Goal: Download file/media

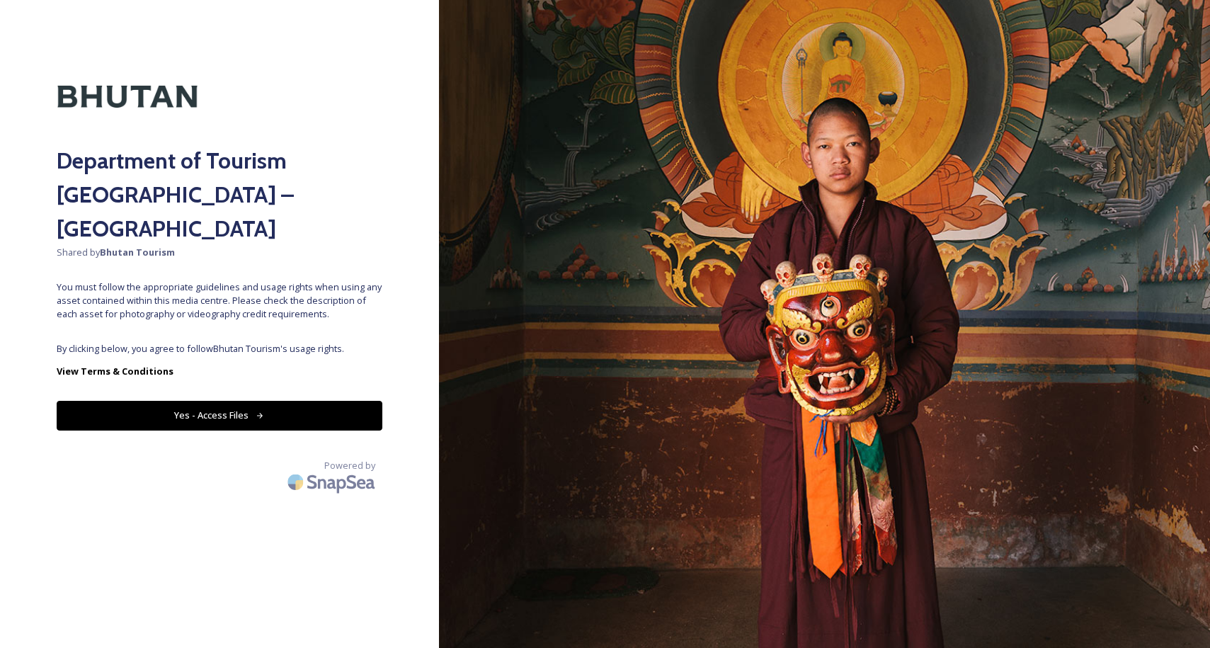
click at [318, 401] on button "Yes - Access Files" at bounding box center [220, 415] width 326 height 29
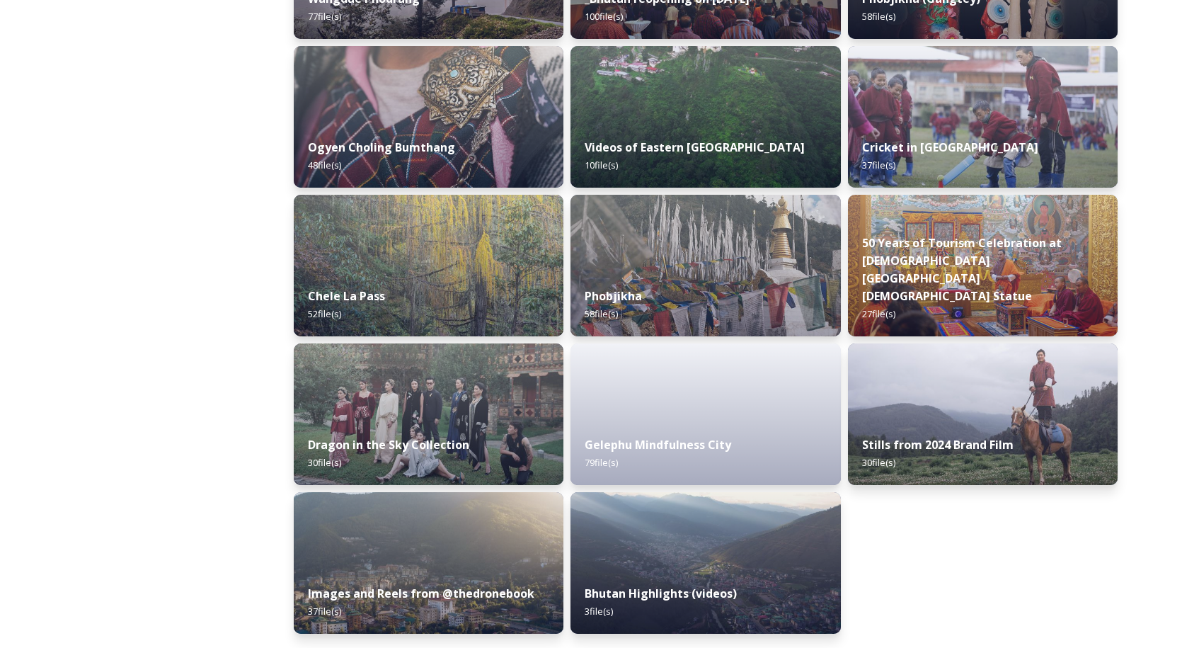
scroll to position [2262, 0]
click at [757, 433] on div "Gelephu Mindfulness City 79 file(s)" at bounding box center [705, 454] width 275 height 64
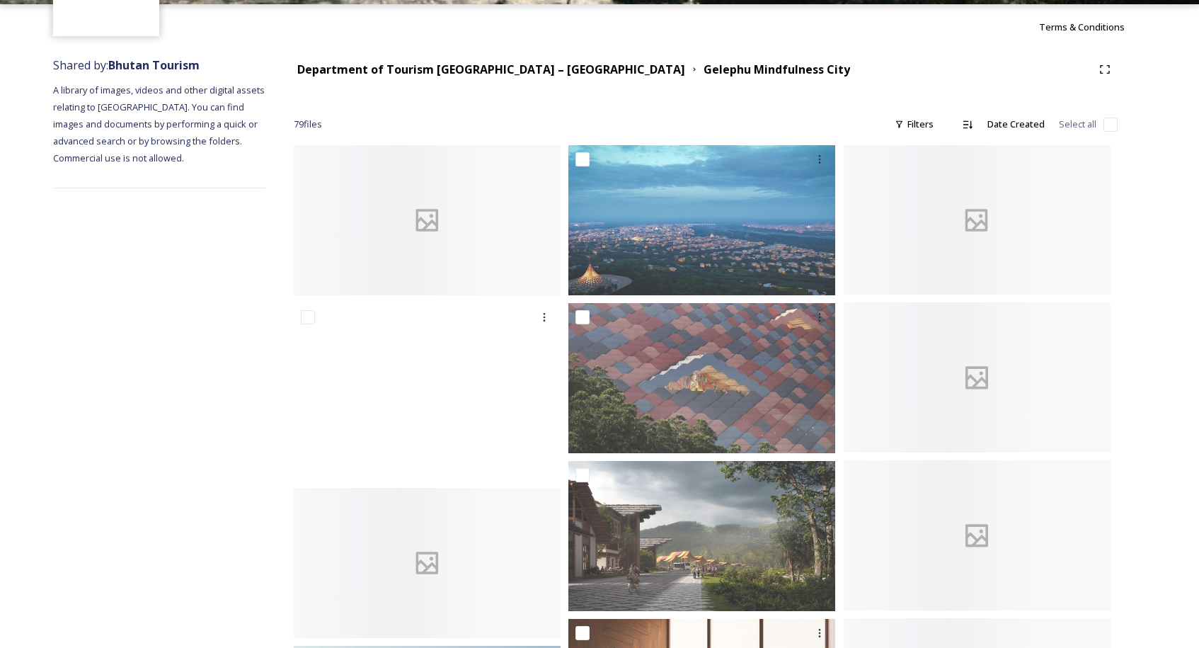
scroll to position [133, 0]
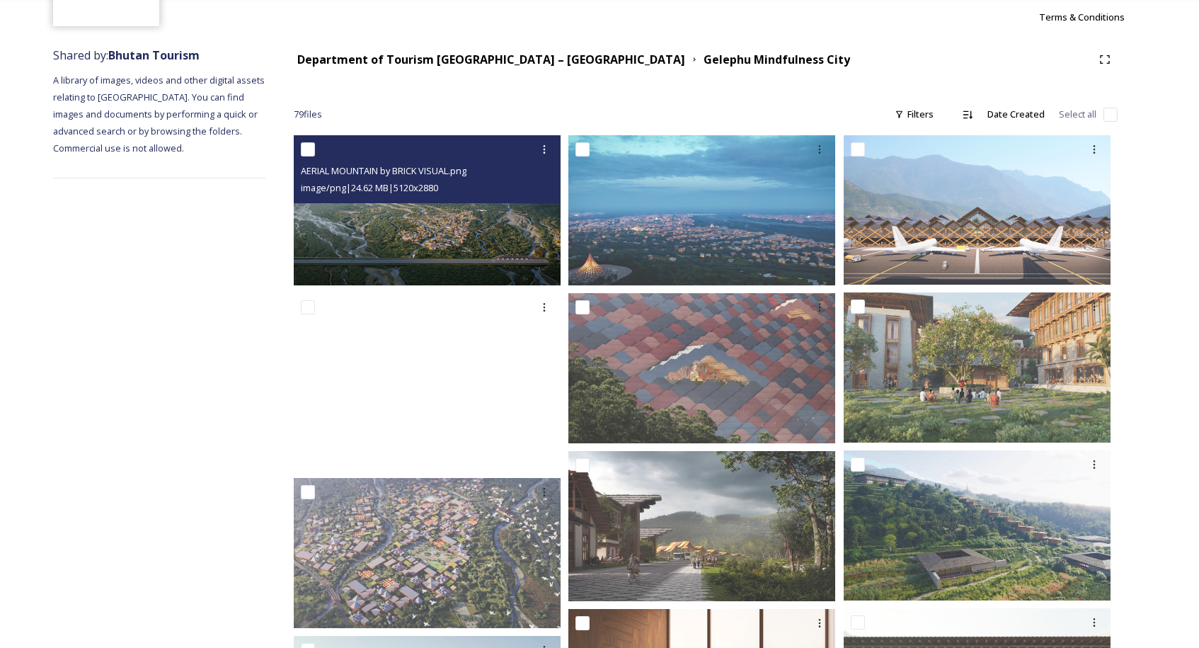
click at [513, 239] on img at bounding box center [427, 210] width 267 height 150
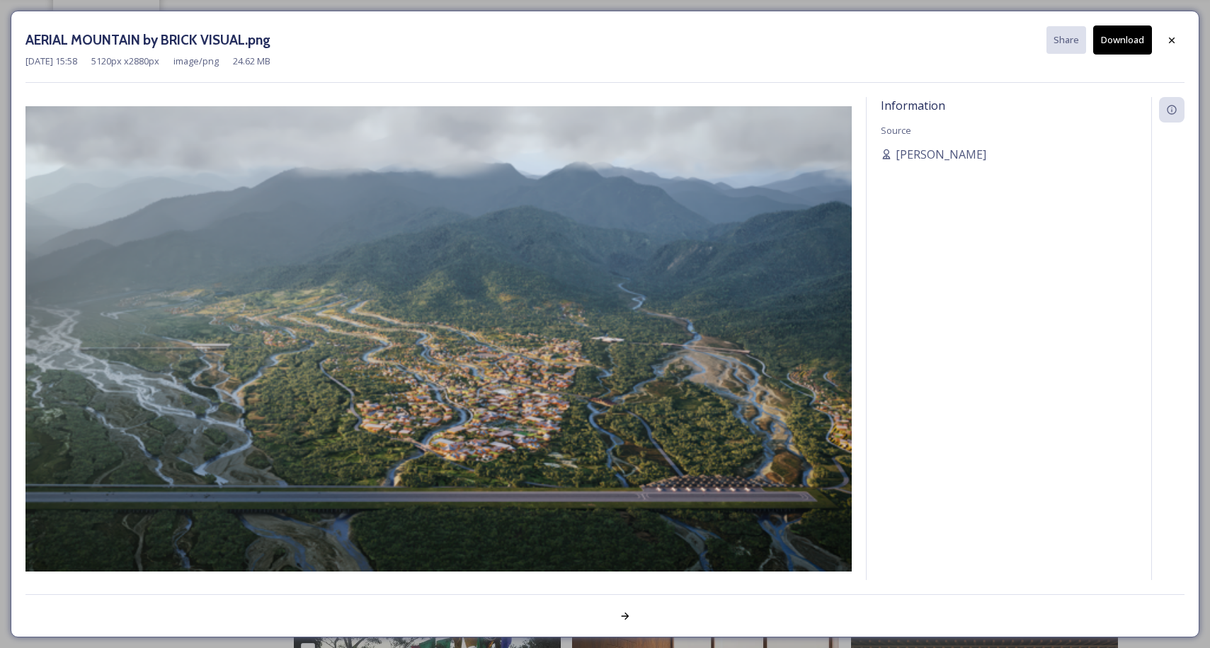
click at [982, 221] on div "Information Source [PERSON_NAME]" at bounding box center [1008, 357] width 285 height 520
click at [1169, 44] on icon at bounding box center [1171, 40] width 11 height 11
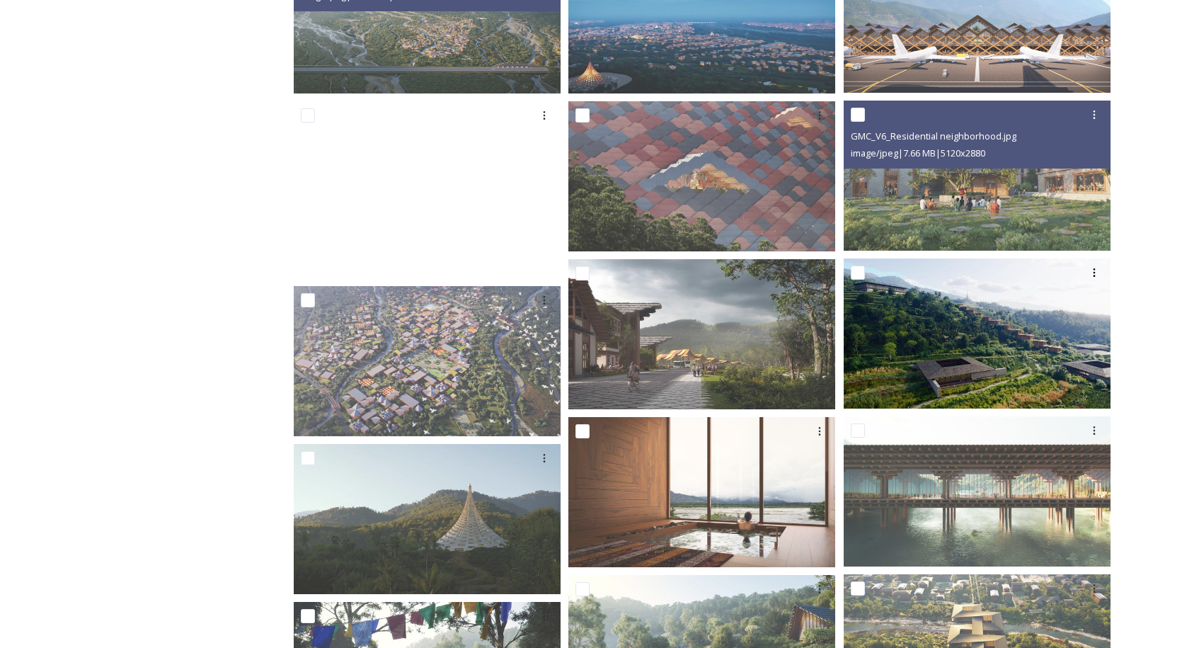
scroll to position [326, 0]
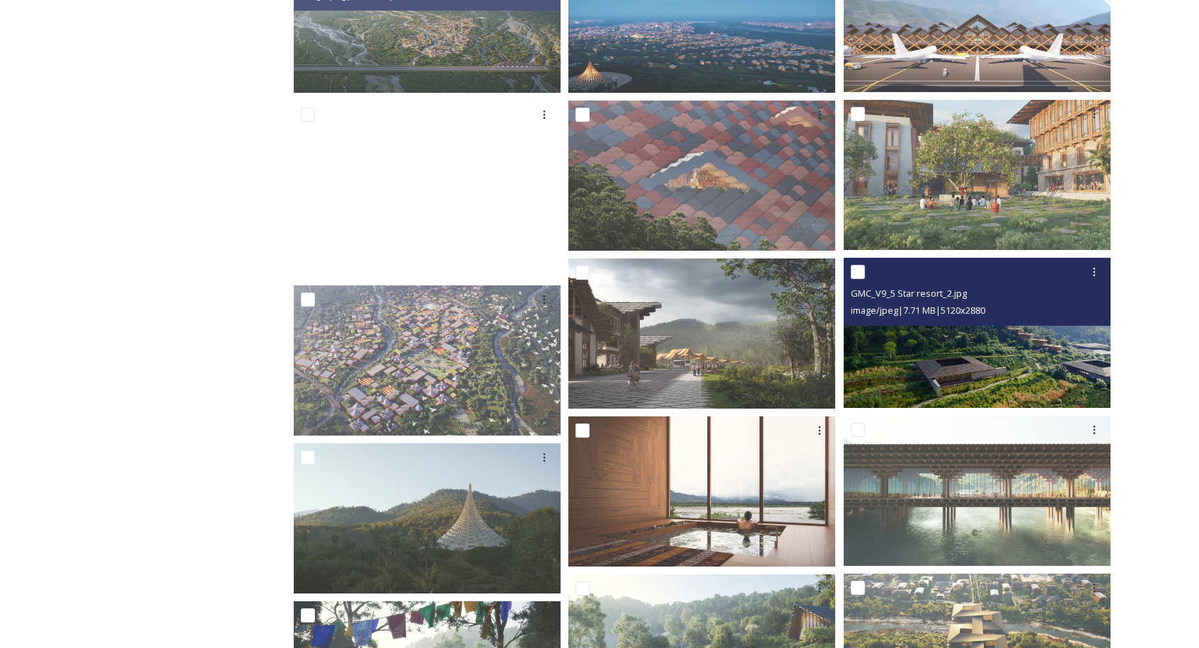
click at [946, 342] on img at bounding box center [977, 333] width 267 height 150
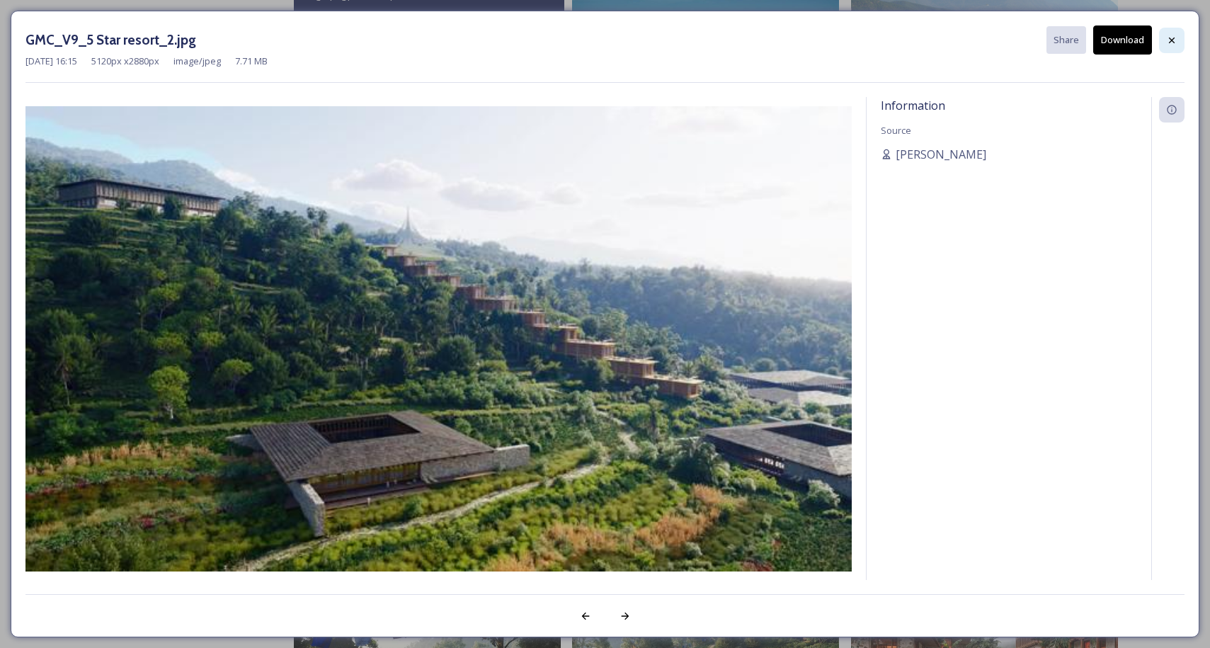
click at [1174, 33] on div at bounding box center [1171, 40] width 25 height 25
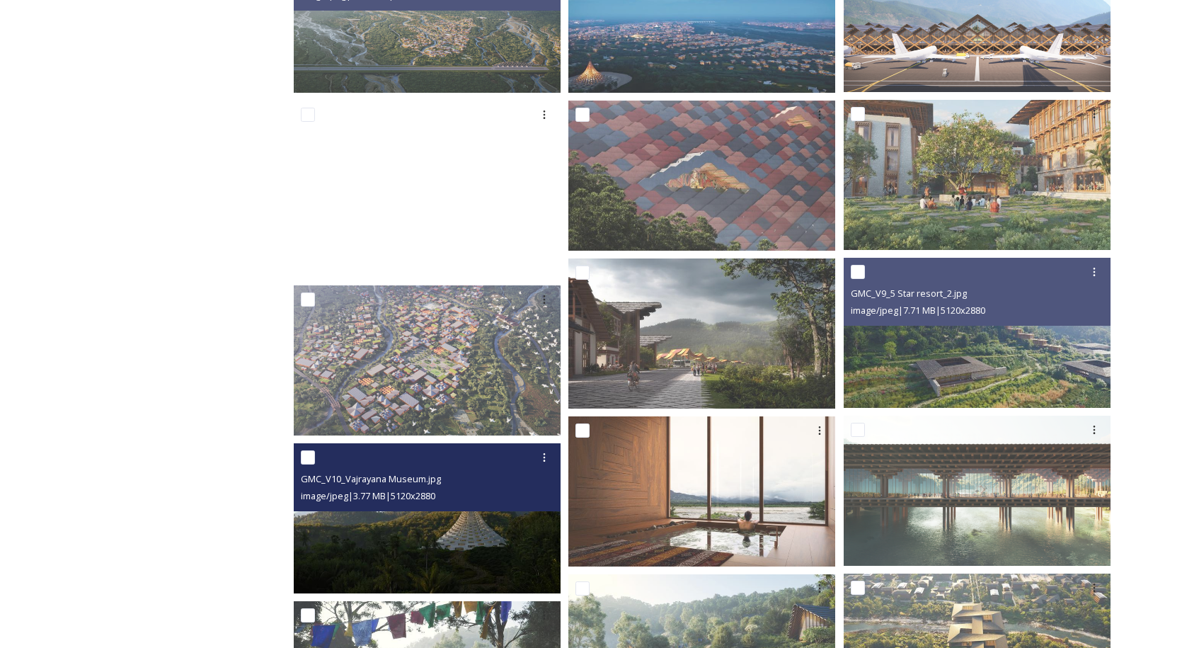
click at [516, 539] on img at bounding box center [427, 518] width 267 height 150
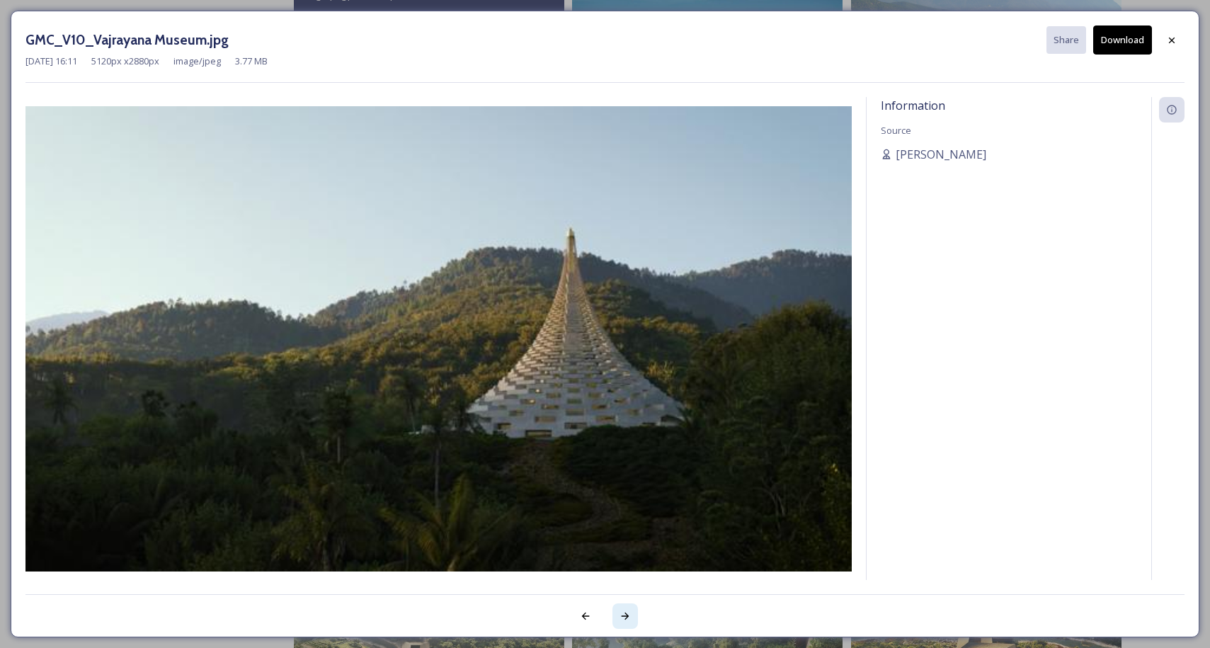
click at [622, 614] on icon at bounding box center [624, 615] width 11 height 11
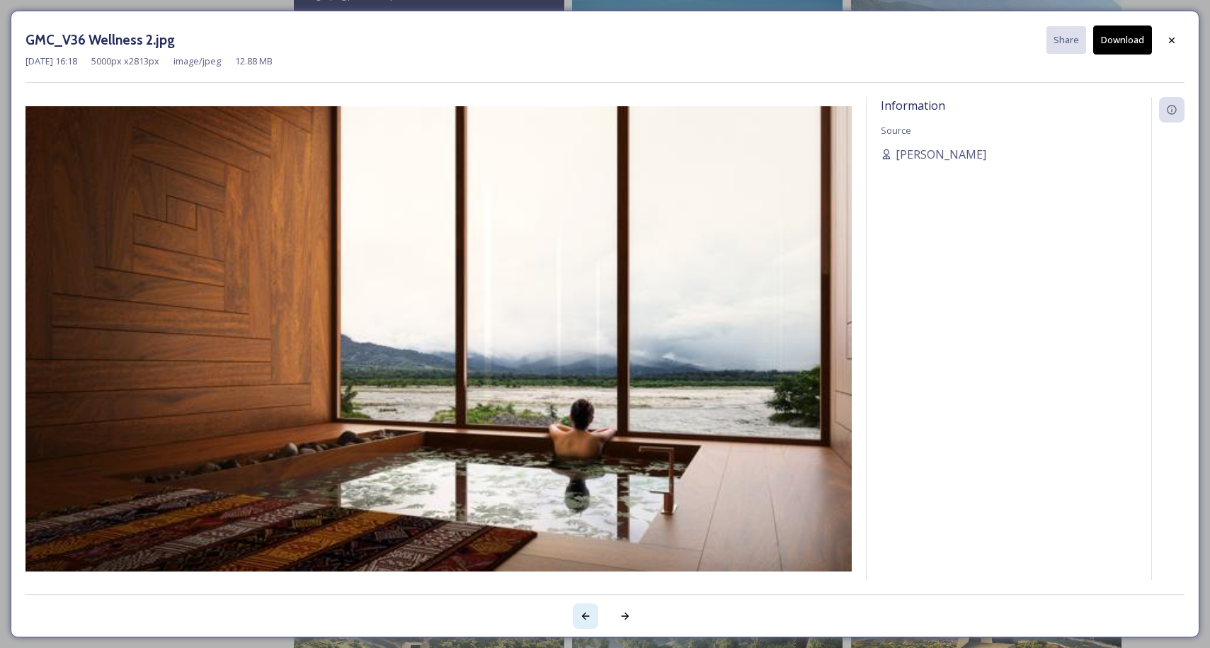
click at [580, 614] on icon at bounding box center [585, 615] width 11 height 11
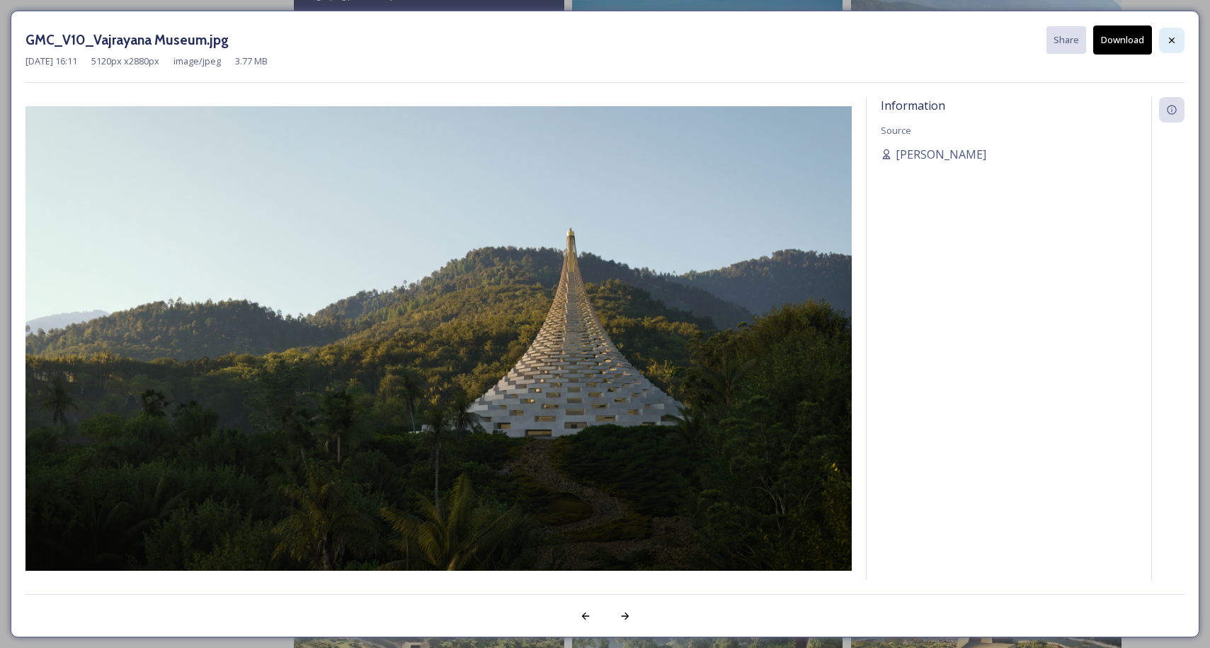
click at [1172, 40] on icon at bounding box center [1172, 40] width 6 height 6
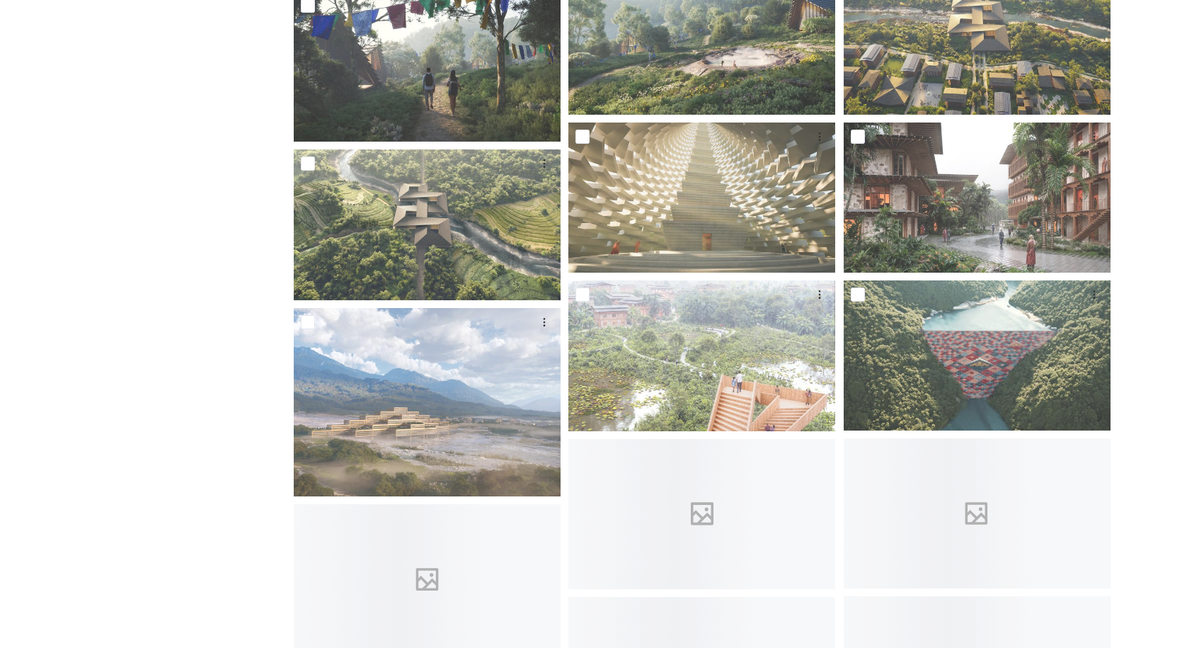
scroll to position [944, 0]
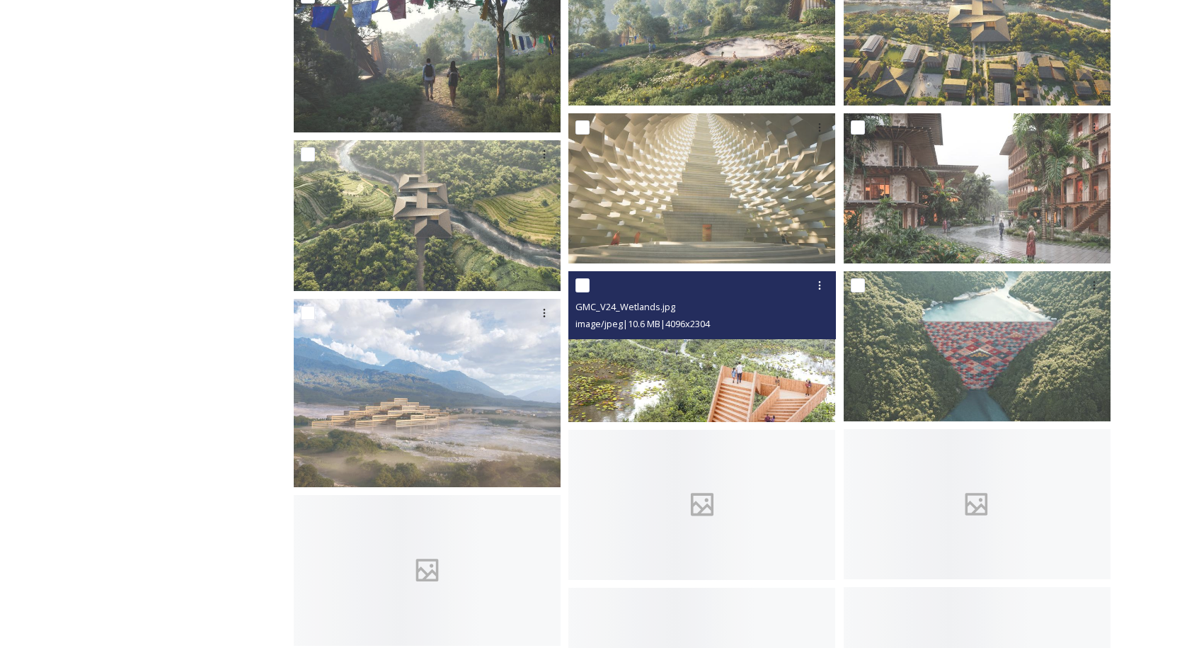
click at [729, 371] on img at bounding box center [701, 346] width 267 height 150
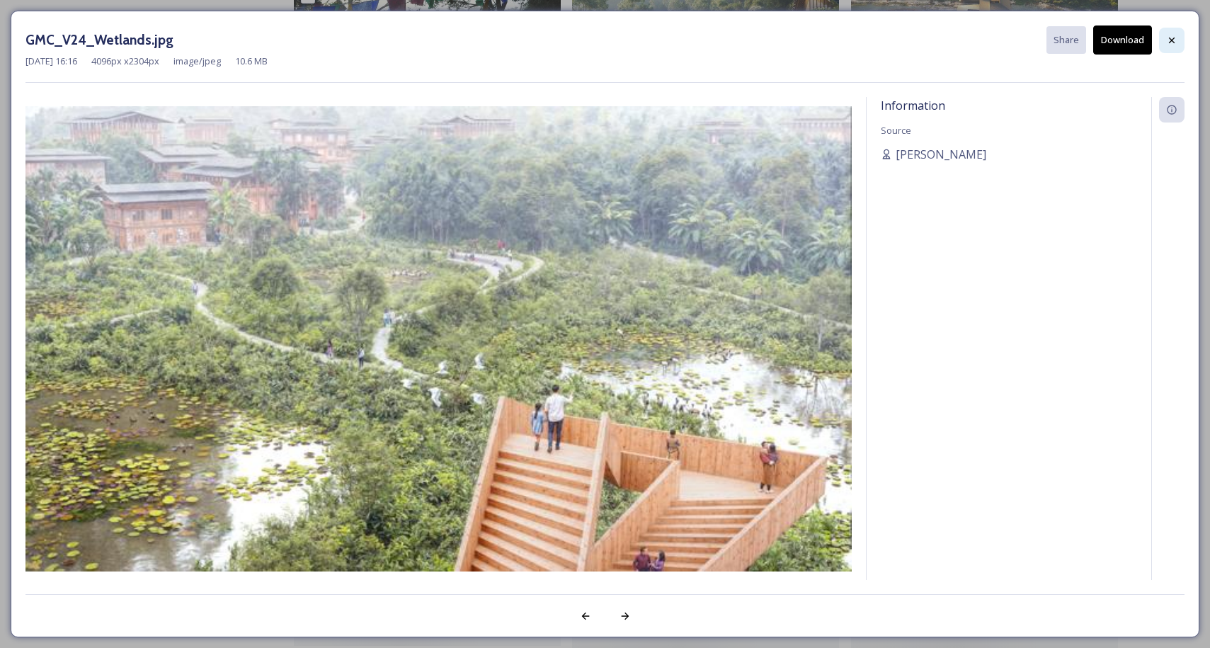
click at [1171, 44] on icon at bounding box center [1171, 40] width 11 height 11
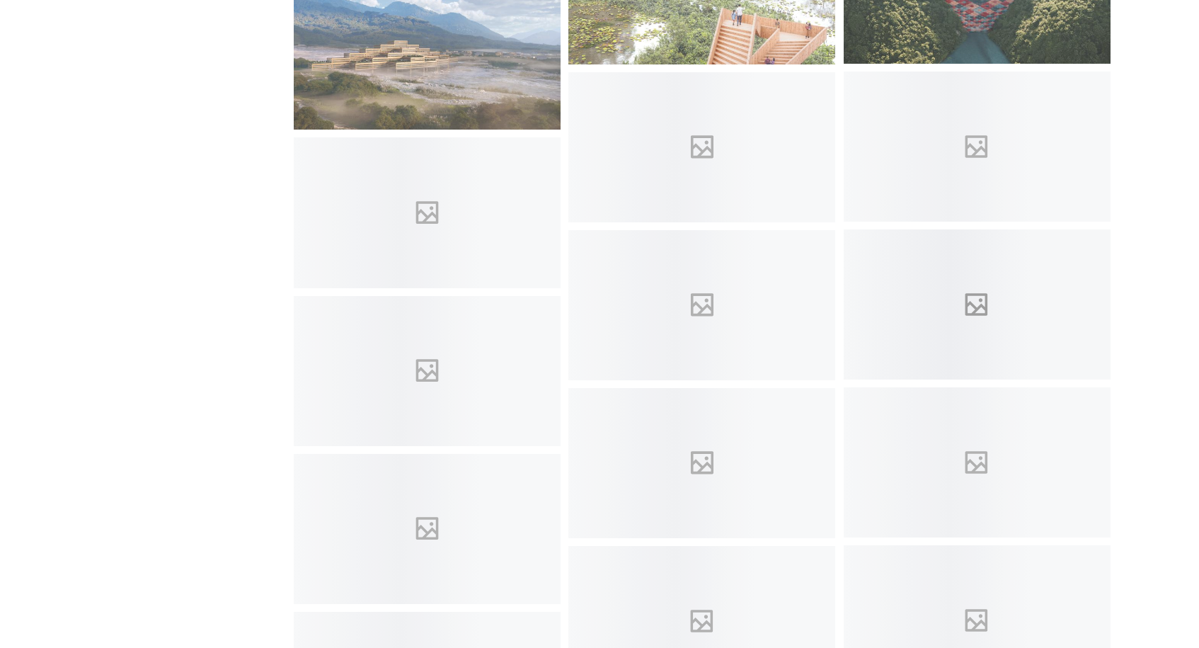
scroll to position [1174, 0]
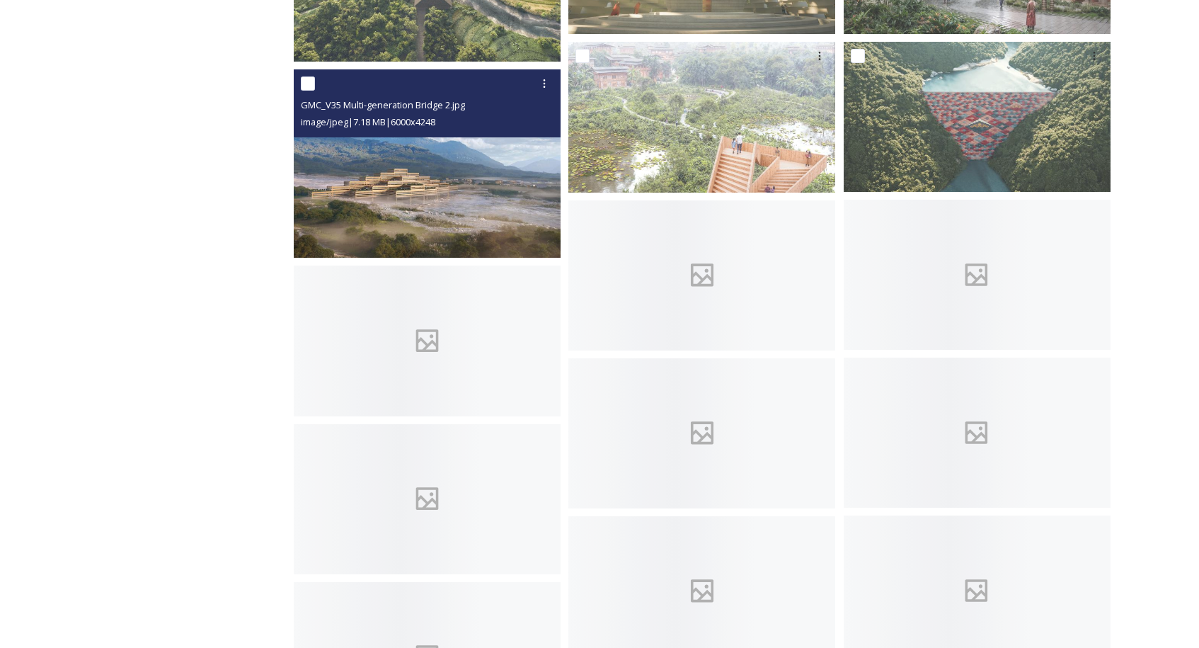
click at [420, 146] on img at bounding box center [427, 163] width 267 height 189
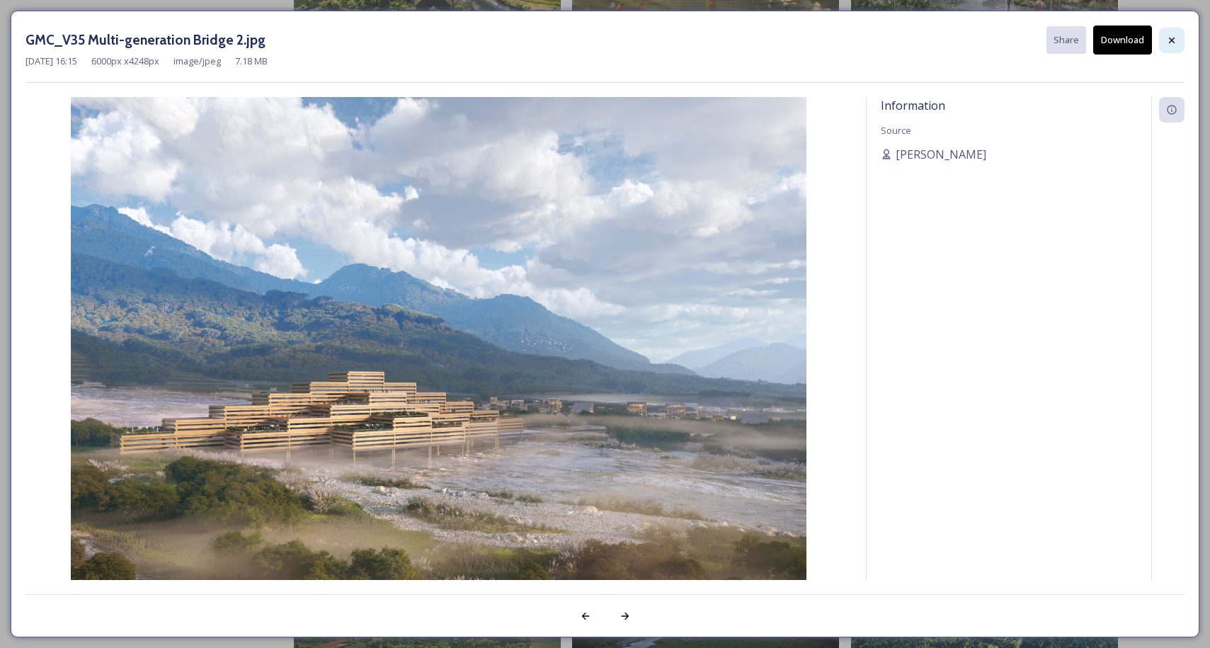
click at [1176, 35] on icon at bounding box center [1171, 40] width 11 height 11
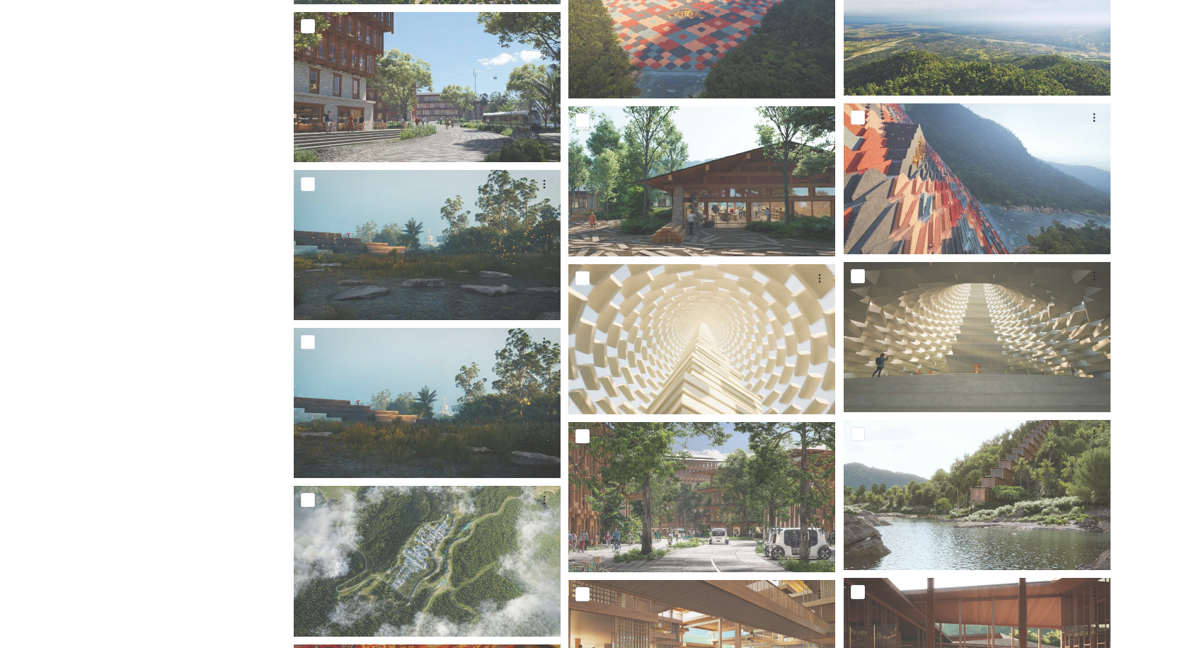
scroll to position [3384, 0]
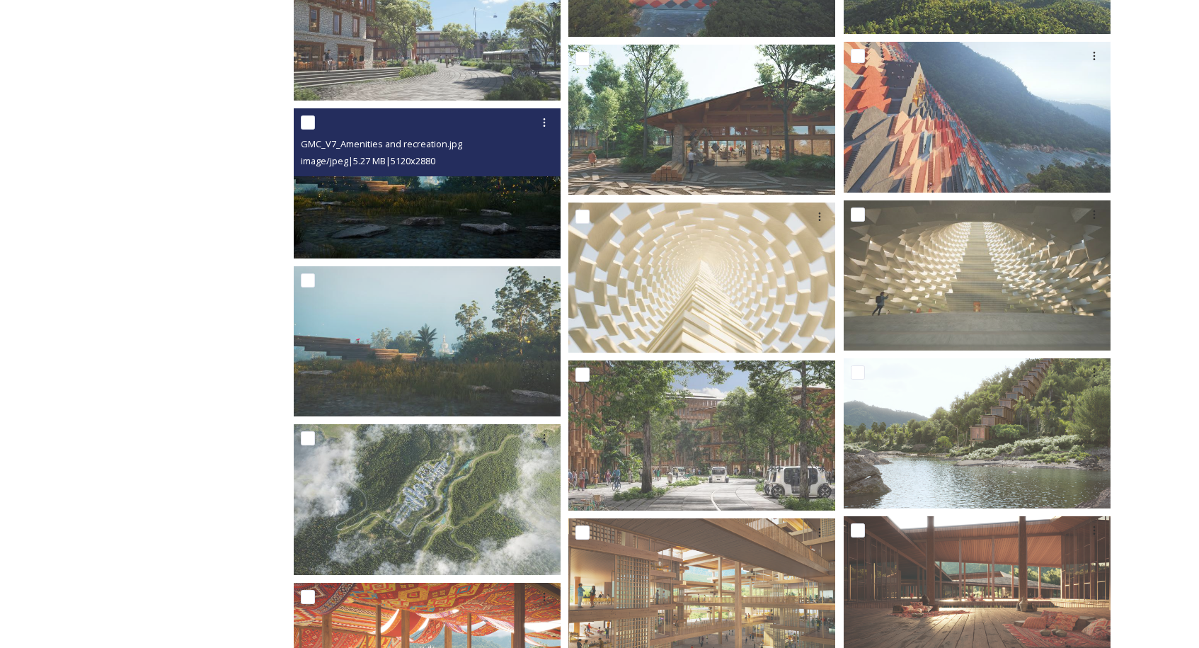
click at [491, 198] on img at bounding box center [427, 183] width 267 height 150
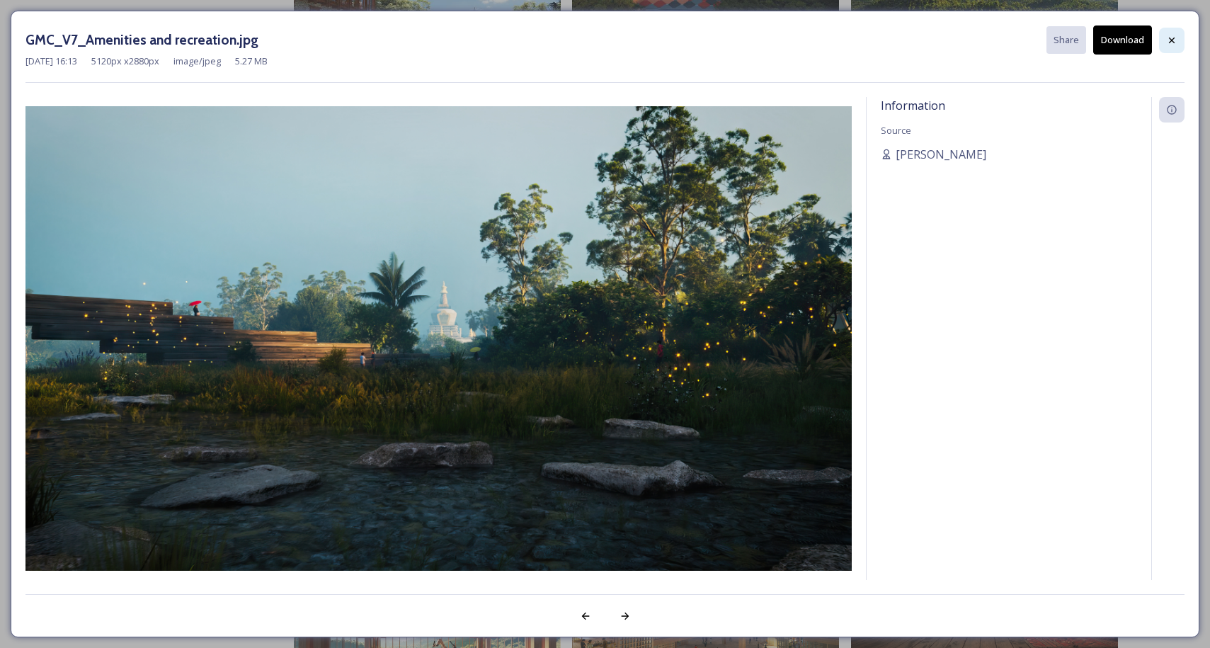
click at [1168, 46] on div at bounding box center [1171, 40] width 25 height 25
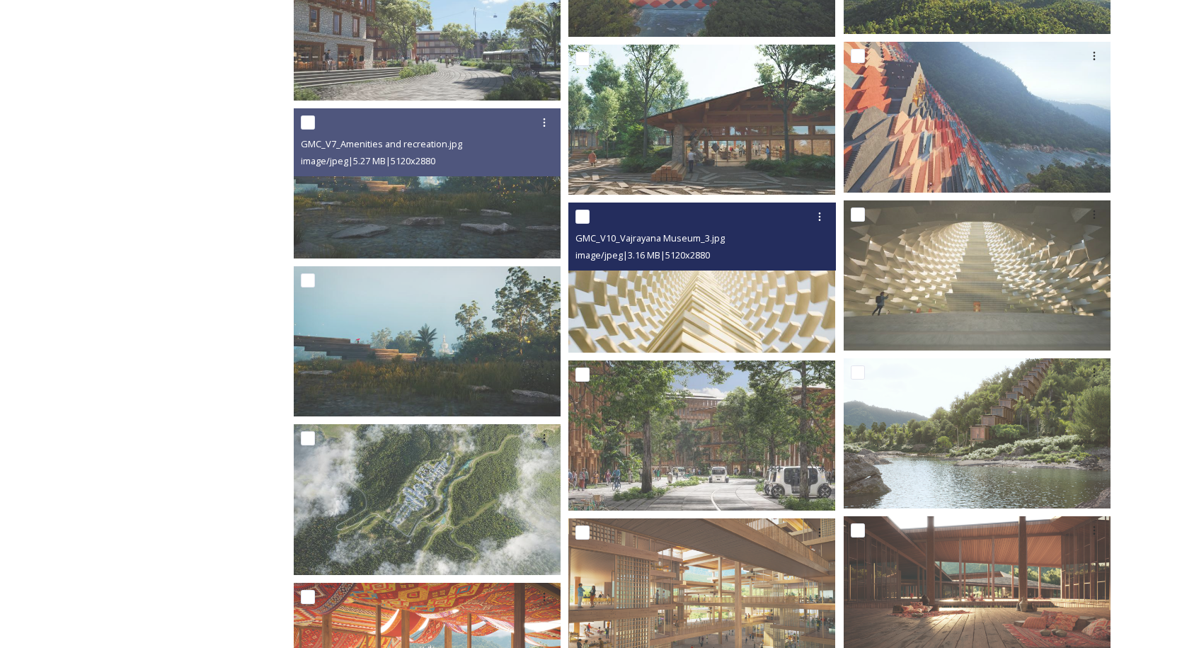
click at [763, 292] on img at bounding box center [701, 277] width 267 height 150
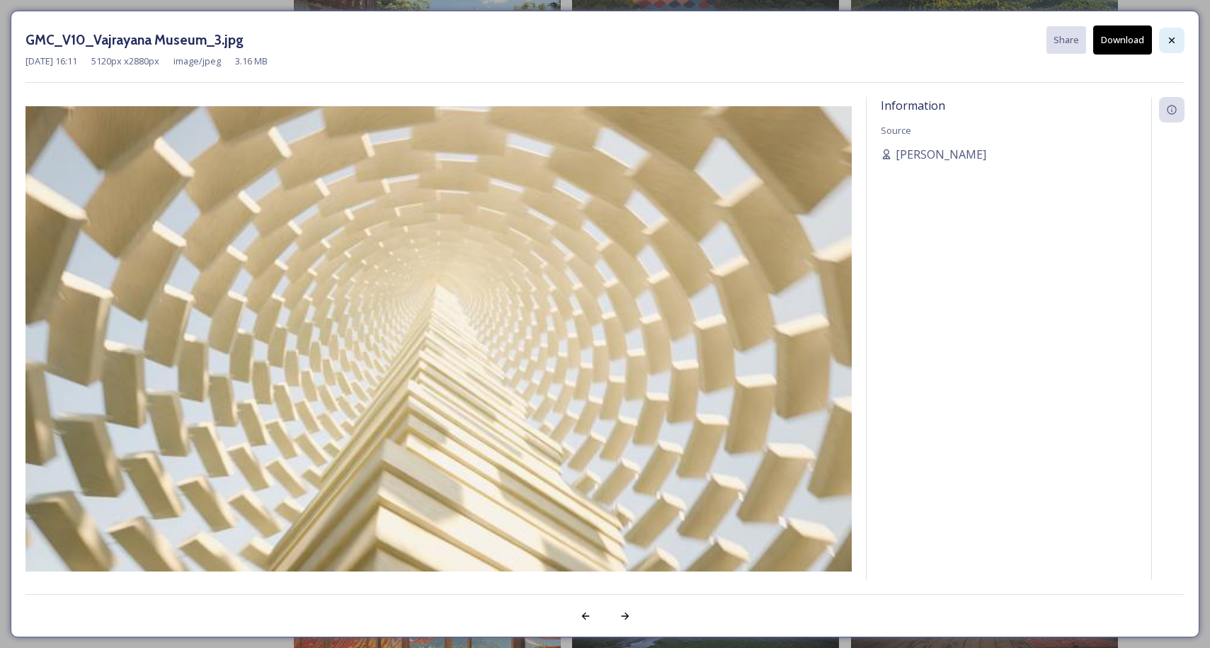
click at [1162, 40] on div at bounding box center [1171, 40] width 25 height 25
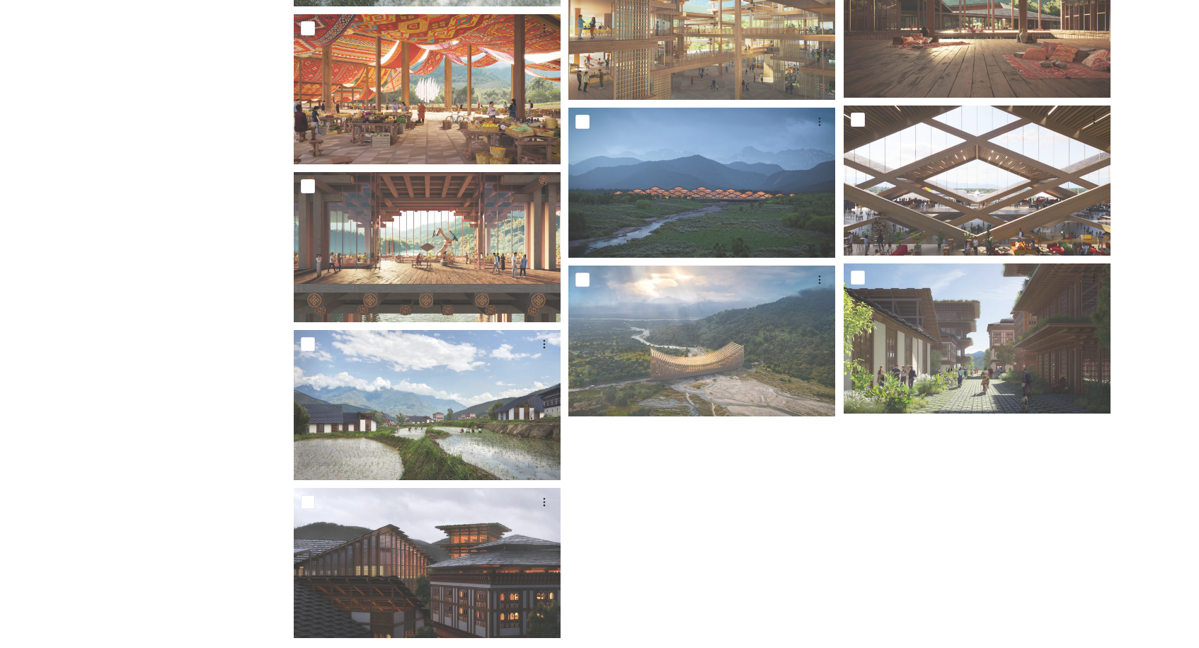
scroll to position [3973, 0]
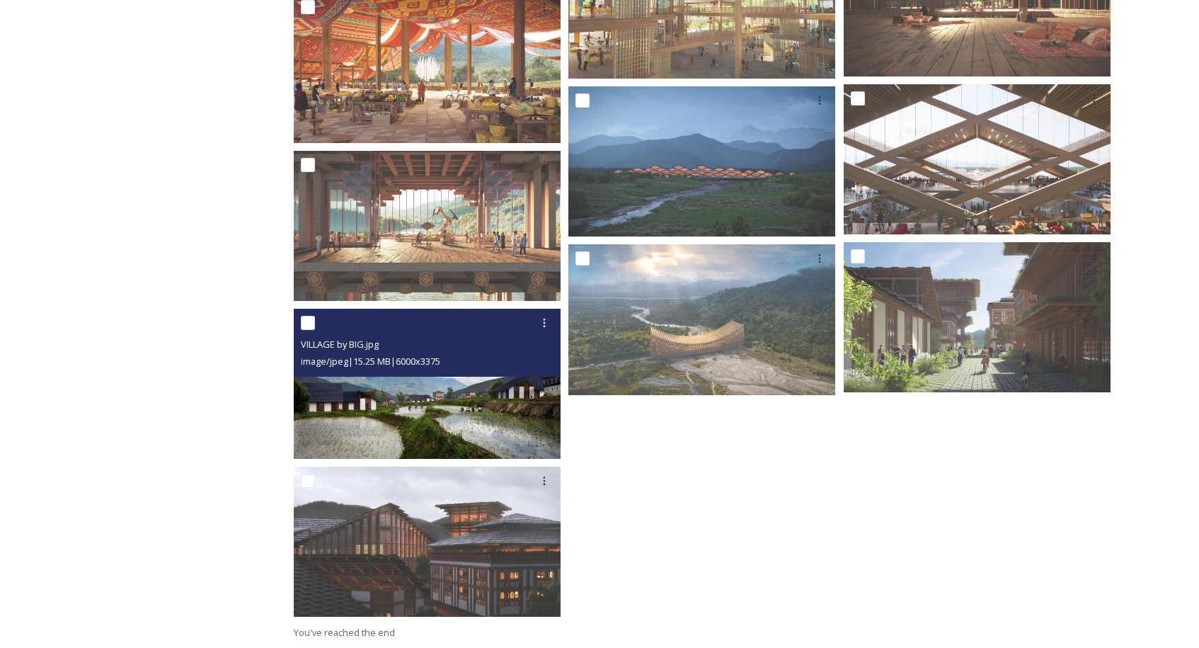
click at [483, 385] on img at bounding box center [427, 384] width 267 height 150
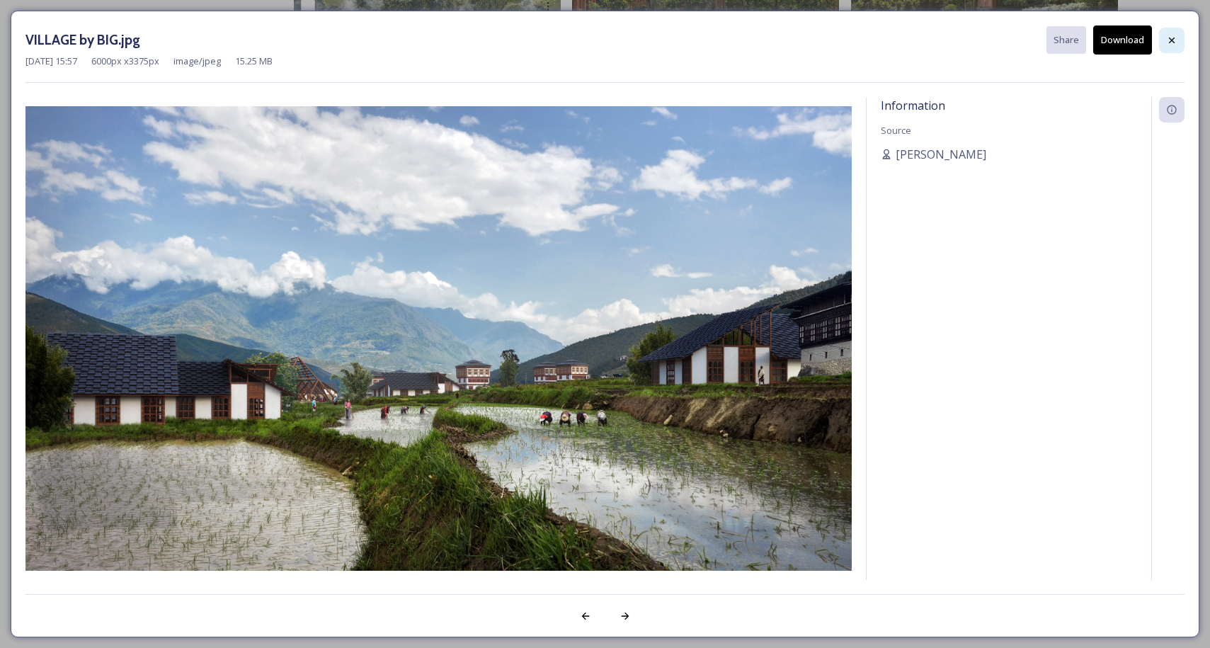
click at [1170, 35] on icon at bounding box center [1171, 40] width 11 height 11
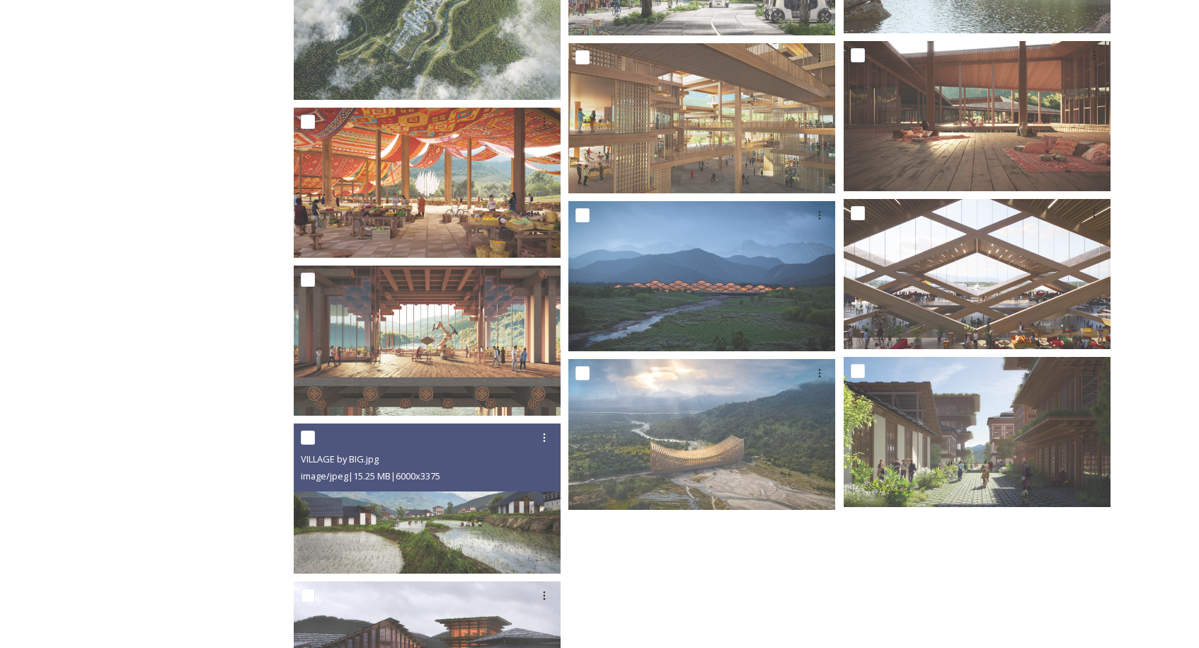
scroll to position [3862, 0]
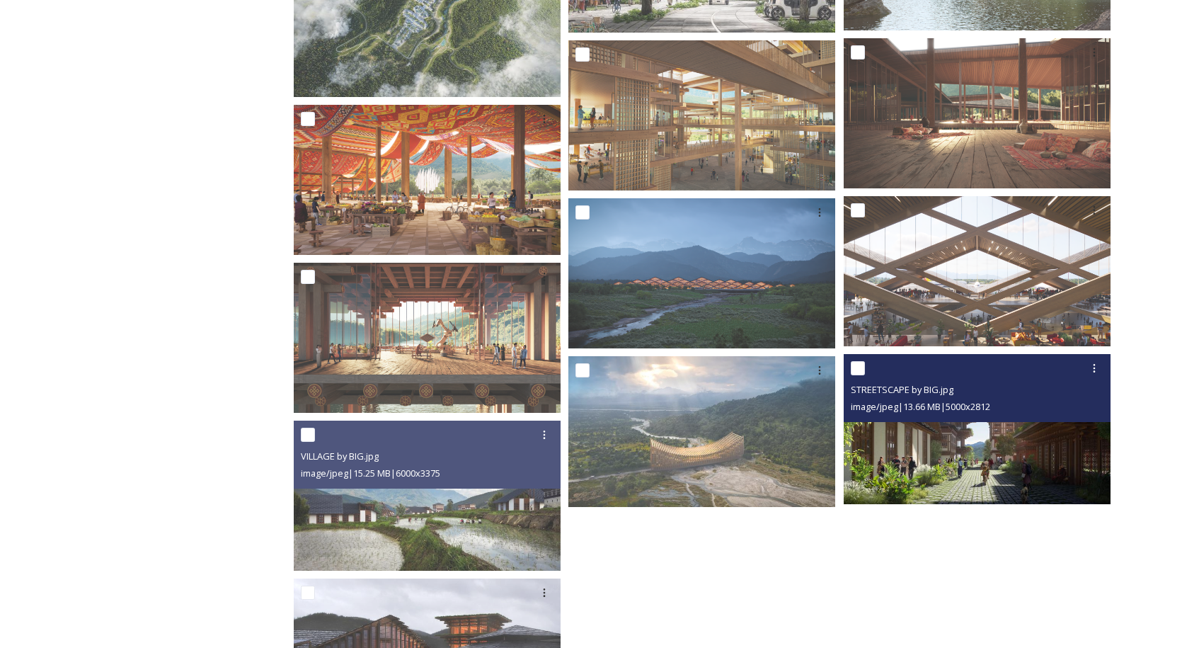
click at [1000, 417] on div "STREETSCAPE by BIG.jpg image/jpeg | 13.66 MB | 5000 x 2812" at bounding box center [977, 388] width 267 height 68
click at [995, 440] on img at bounding box center [977, 429] width 267 height 150
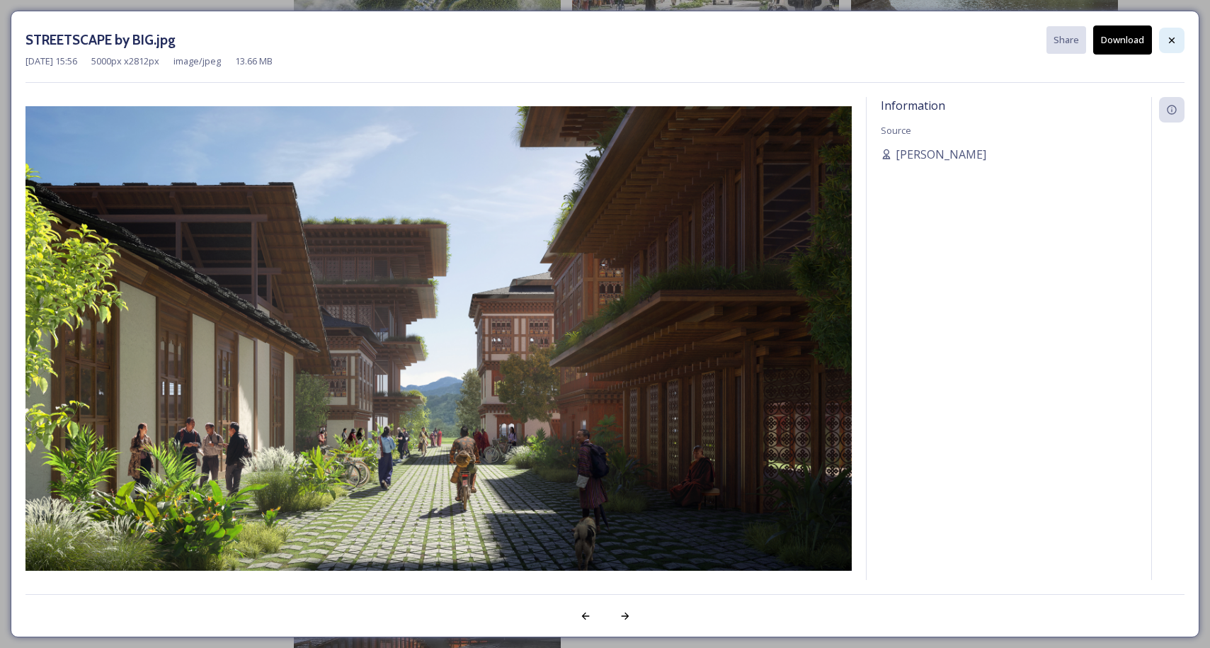
click at [1178, 38] on div at bounding box center [1171, 40] width 25 height 25
